Goal: Task Accomplishment & Management: Use online tool/utility

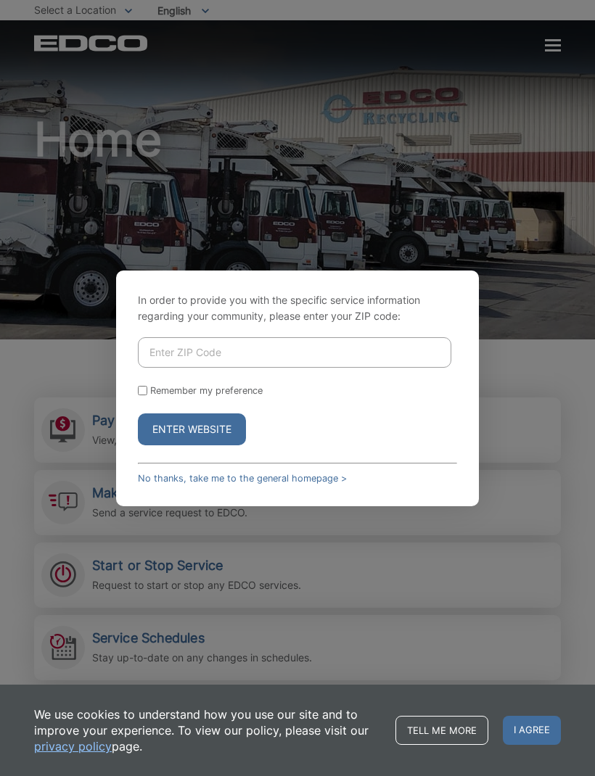
click at [173, 368] on input "Enter ZIP Code" at bounding box center [294, 352] width 313 height 30
type input "92024"
click at [171, 445] on button "Enter Website" at bounding box center [192, 430] width 108 height 32
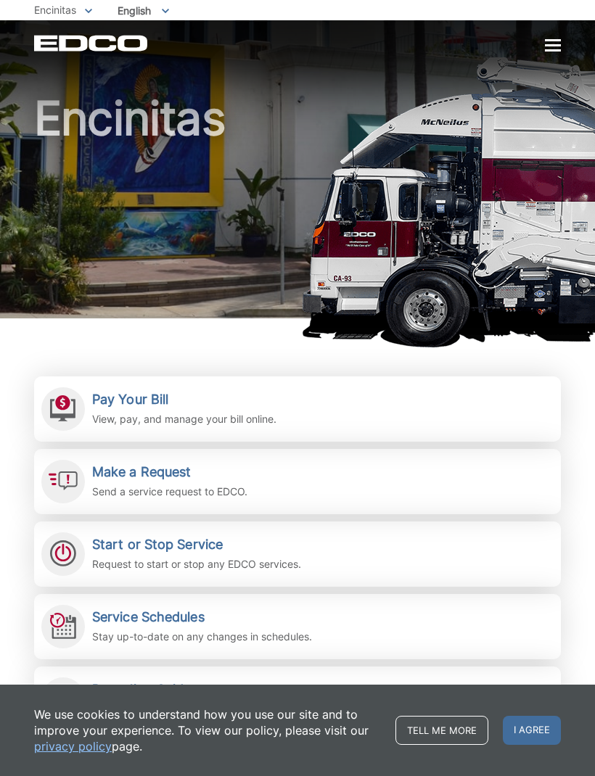
scroll to position [23, 0]
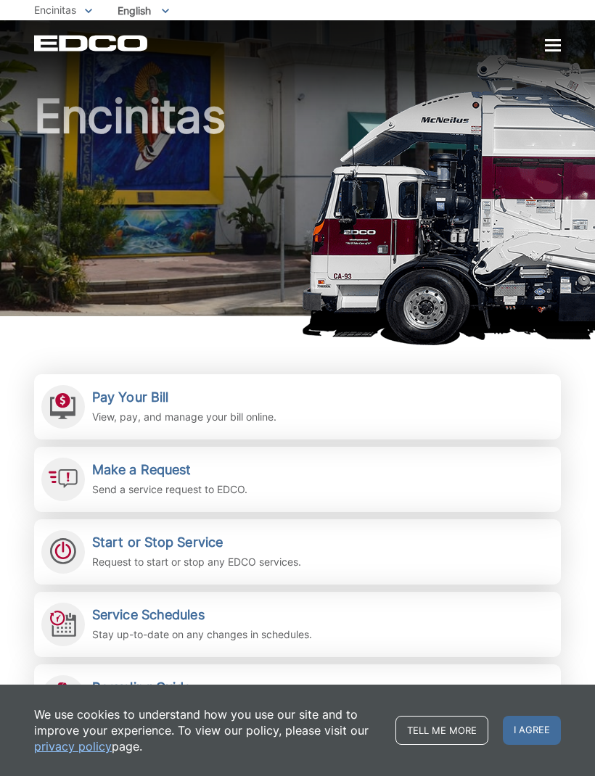
click at [115, 409] on p "View, pay, and manage your bill online." at bounding box center [184, 417] width 184 height 16
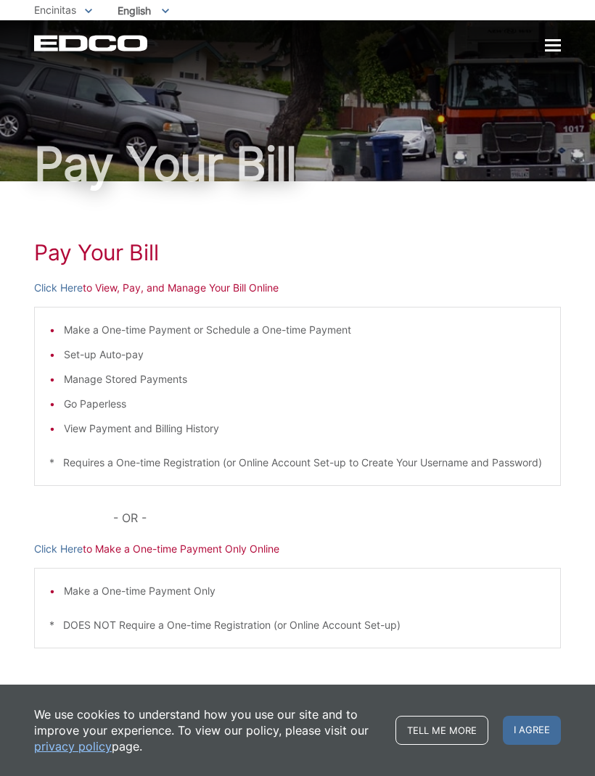
click at [540, 238] on div "Pay Your Bill Click Here to View, Pay, and Manage Your Bill Online Make a One-t…" at bounding box center [297, 454] width 527 height 547
click at [118, 287] on p "Click Here to View, Pay, and Manage Your Bill Online" at bounding box center [297, 288] width 527 height 16
